Goal: Task Accomplishment & Management: Manage account settings

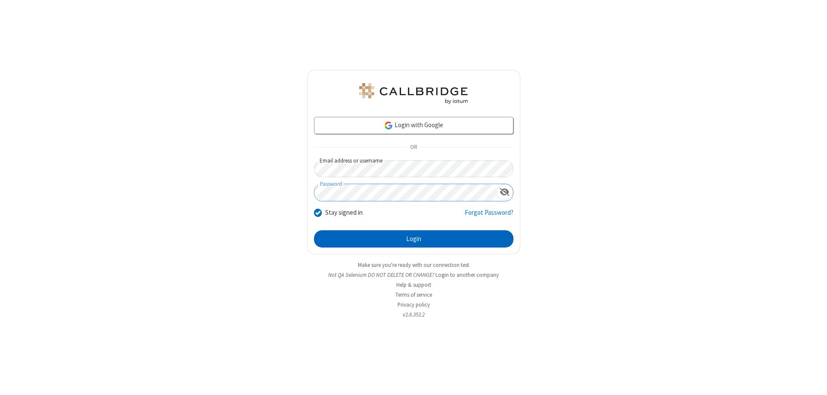
click at [414, 239] on button "Login" at bounding box center [414, 238] width 200 height 17
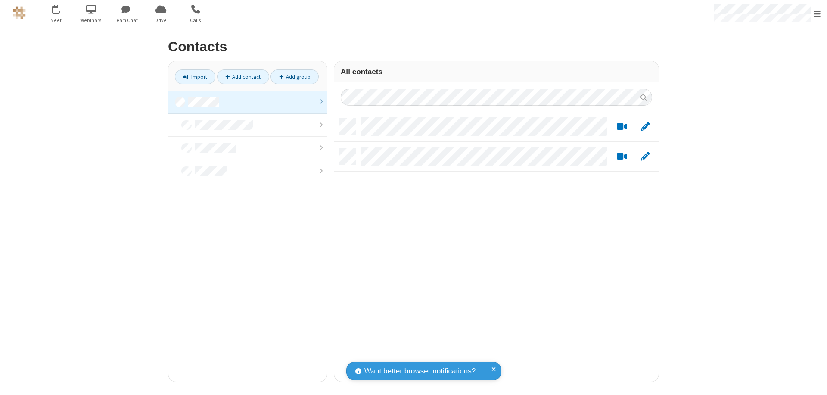
scroll to position [263, 318]
click at [243, 77] on link "Add contact" at bounding box center [243, 76] width 52 height 15
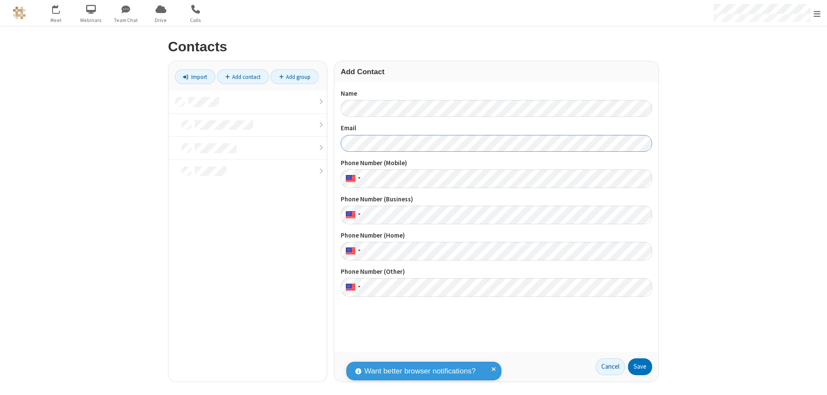
click at [640, 366] on button "Save" at bounding box center [640, 366] width 24 height 17
